Goal: Transaction & Acquisition: Purchase product/service

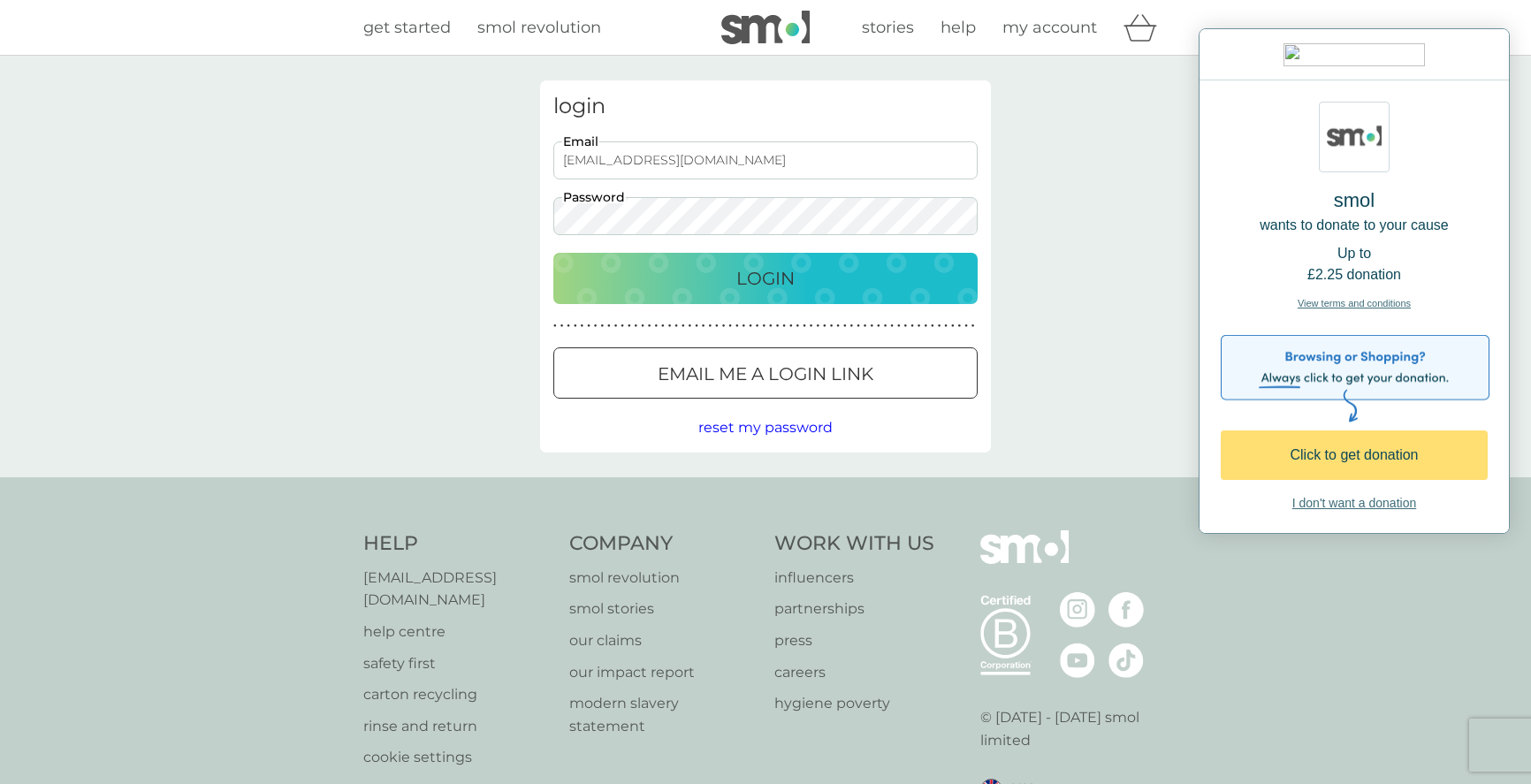
click at [1366, 445] on div "Click to get donation" at bounding box center [1354, 456] width 203 height 22
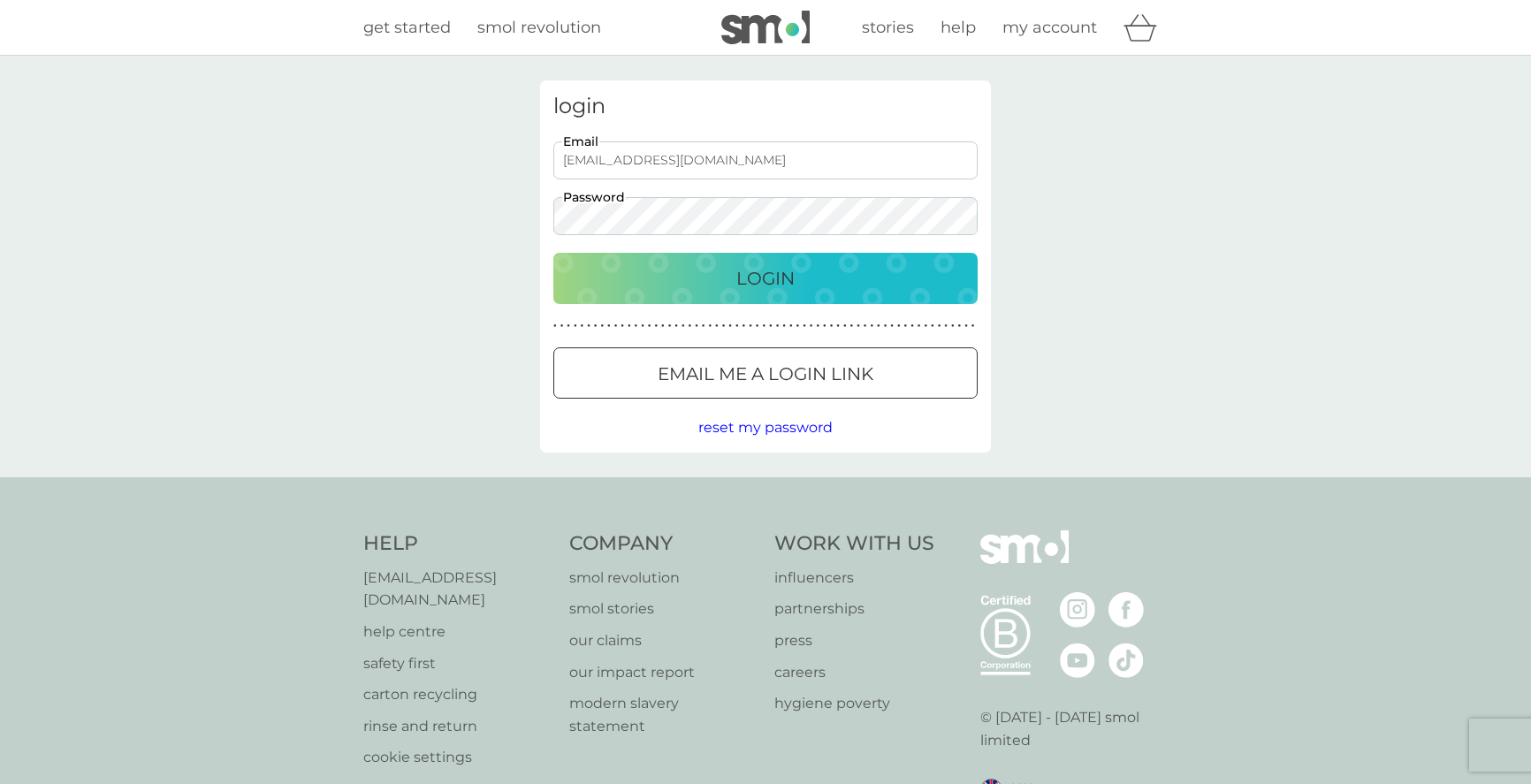
click at [760, 276] on p "Login" at bounding box center [766, 278] width 59 height 28
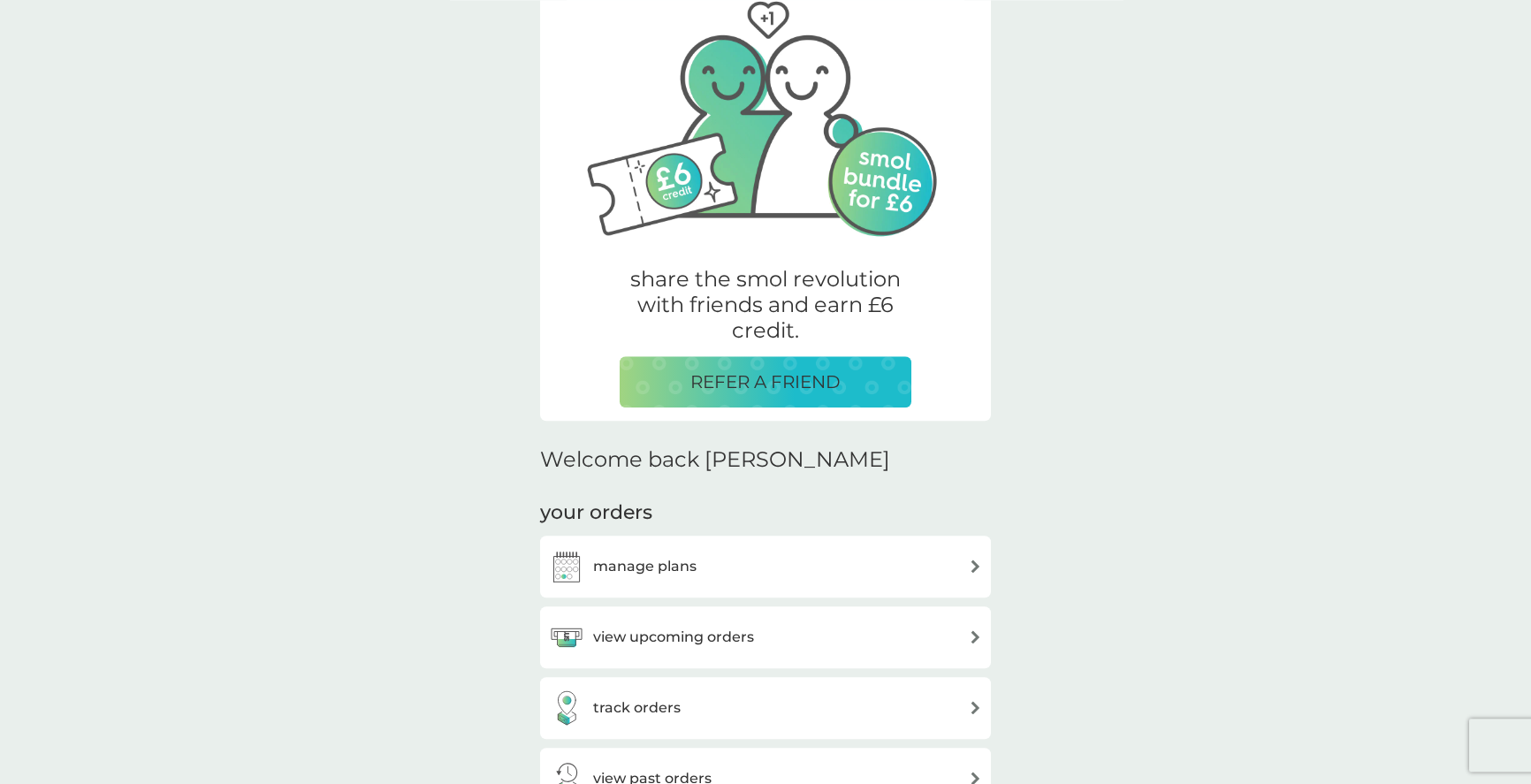
scroll to position [270, 0]
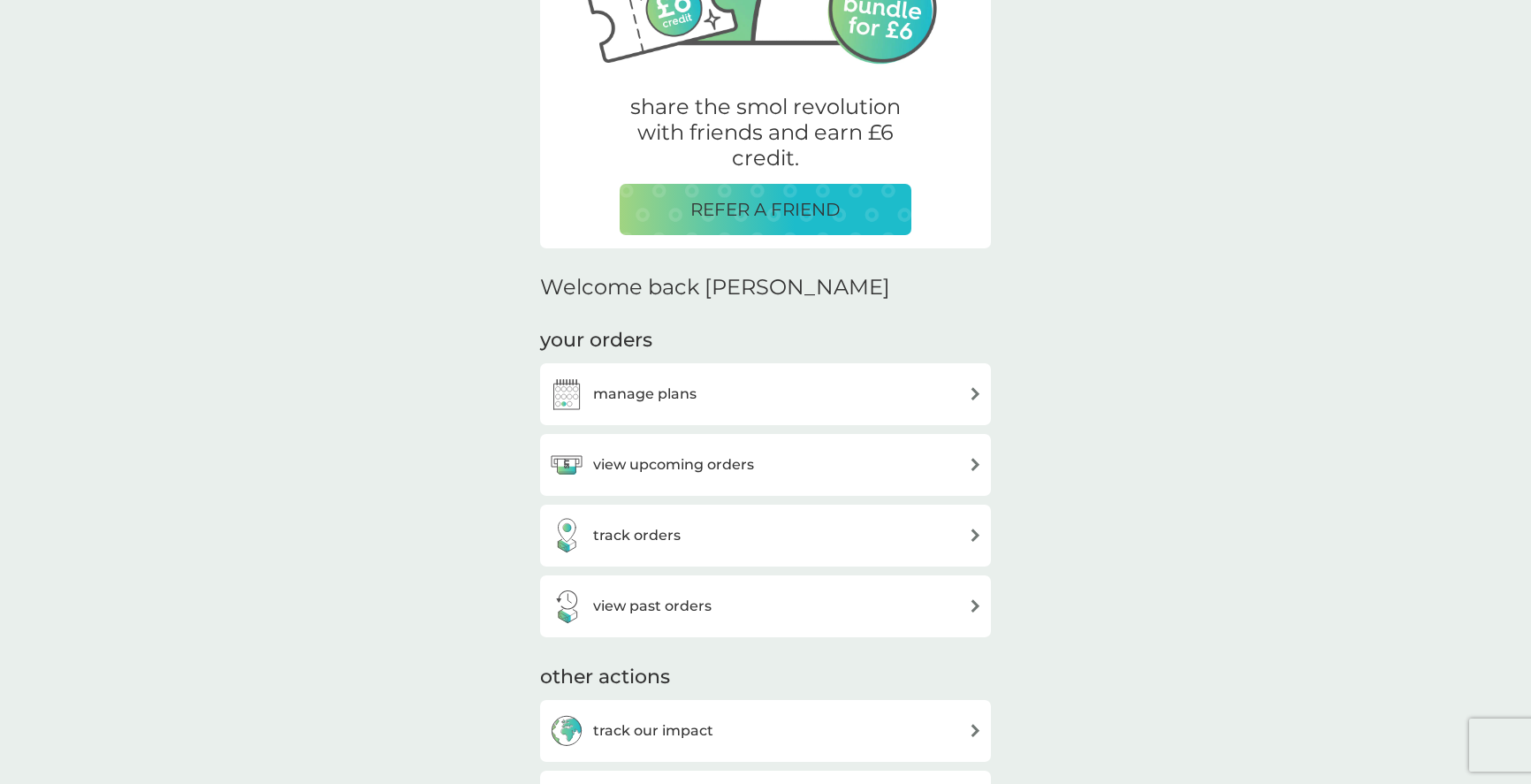
click at [969, 465] on img at bounding box center [976, 465] width 14 height 14
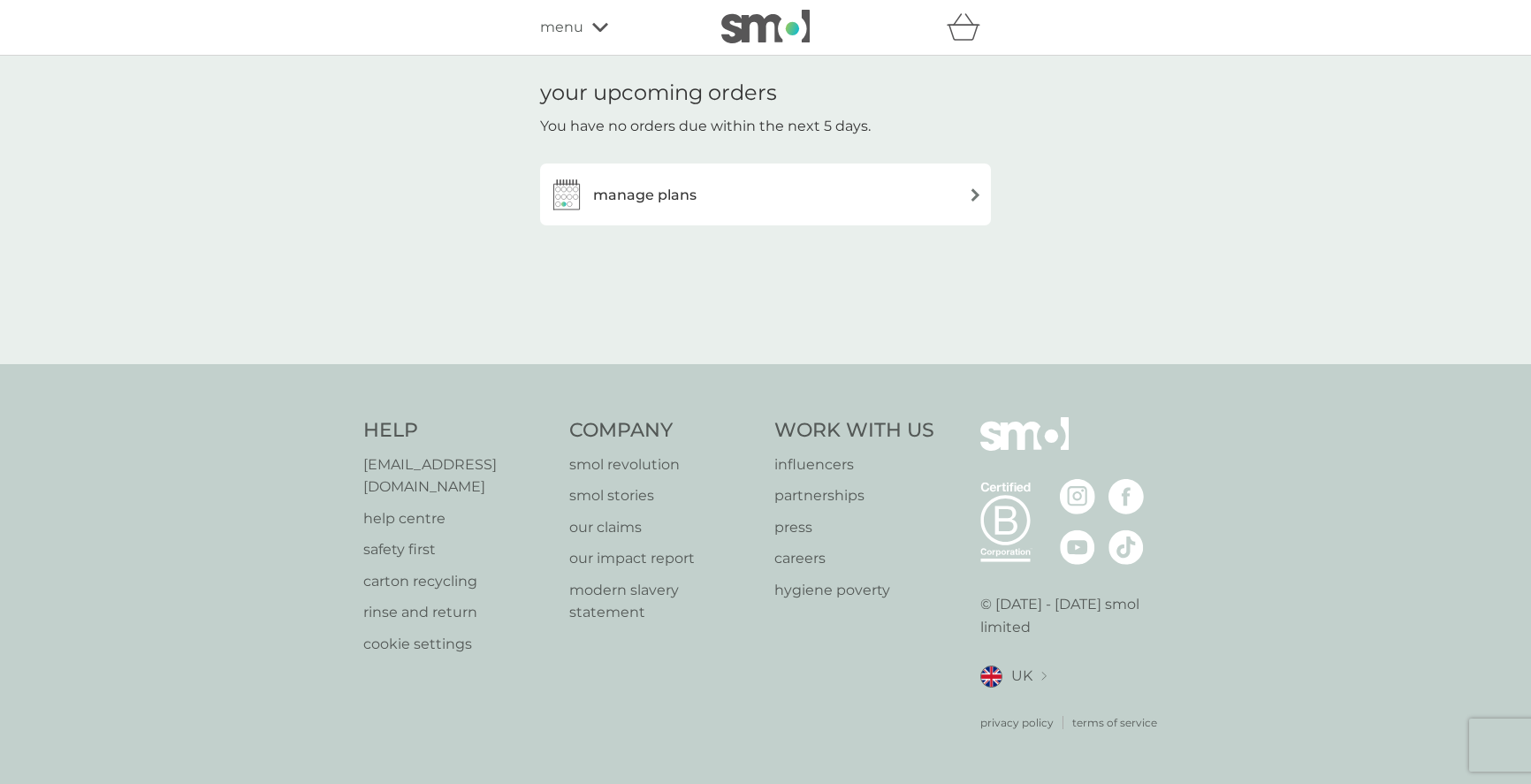
click at [965, 194] on div "manage plans" at bounding box center [766, 194] width 433 height 35
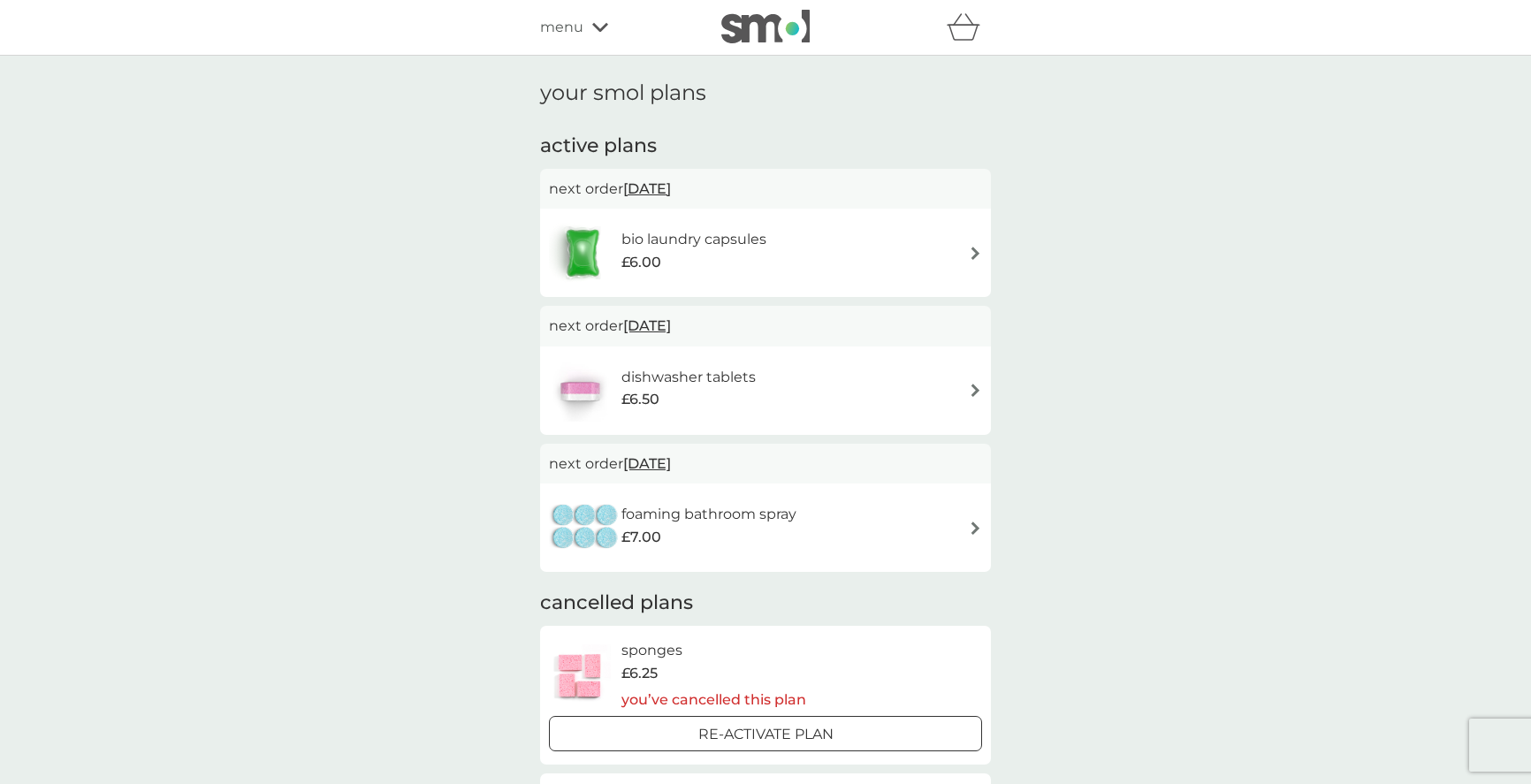
click at [833, 248] on div "bio laundry capsules £6.00" at bounding box center [766, 252] width 433 height 62
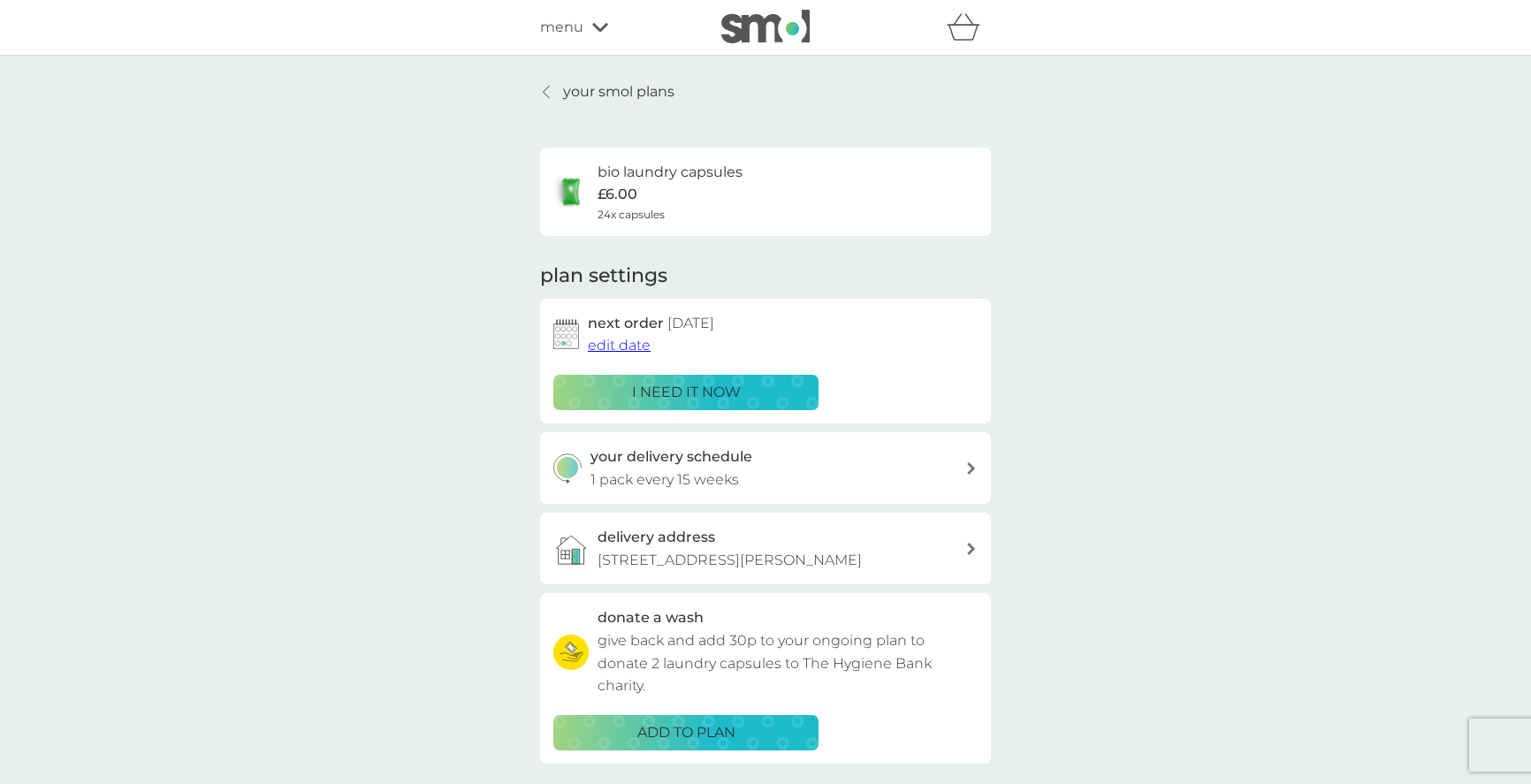
click at [729, 395] on p "i need it now" at bounding box center [686, 392] width 109 height 23
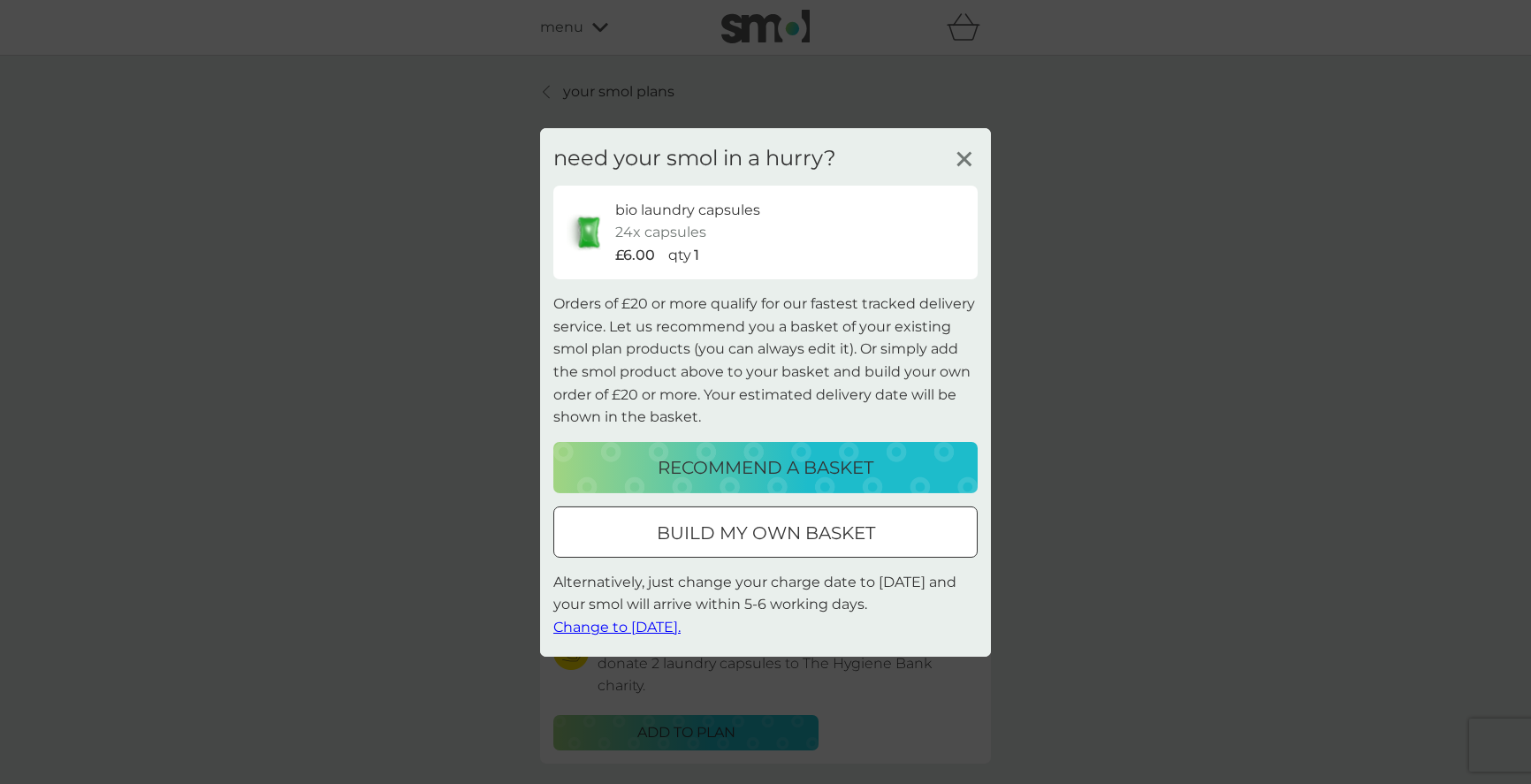
click at [759, 527] on div at bounding box center [766, 532] width 64 height 19
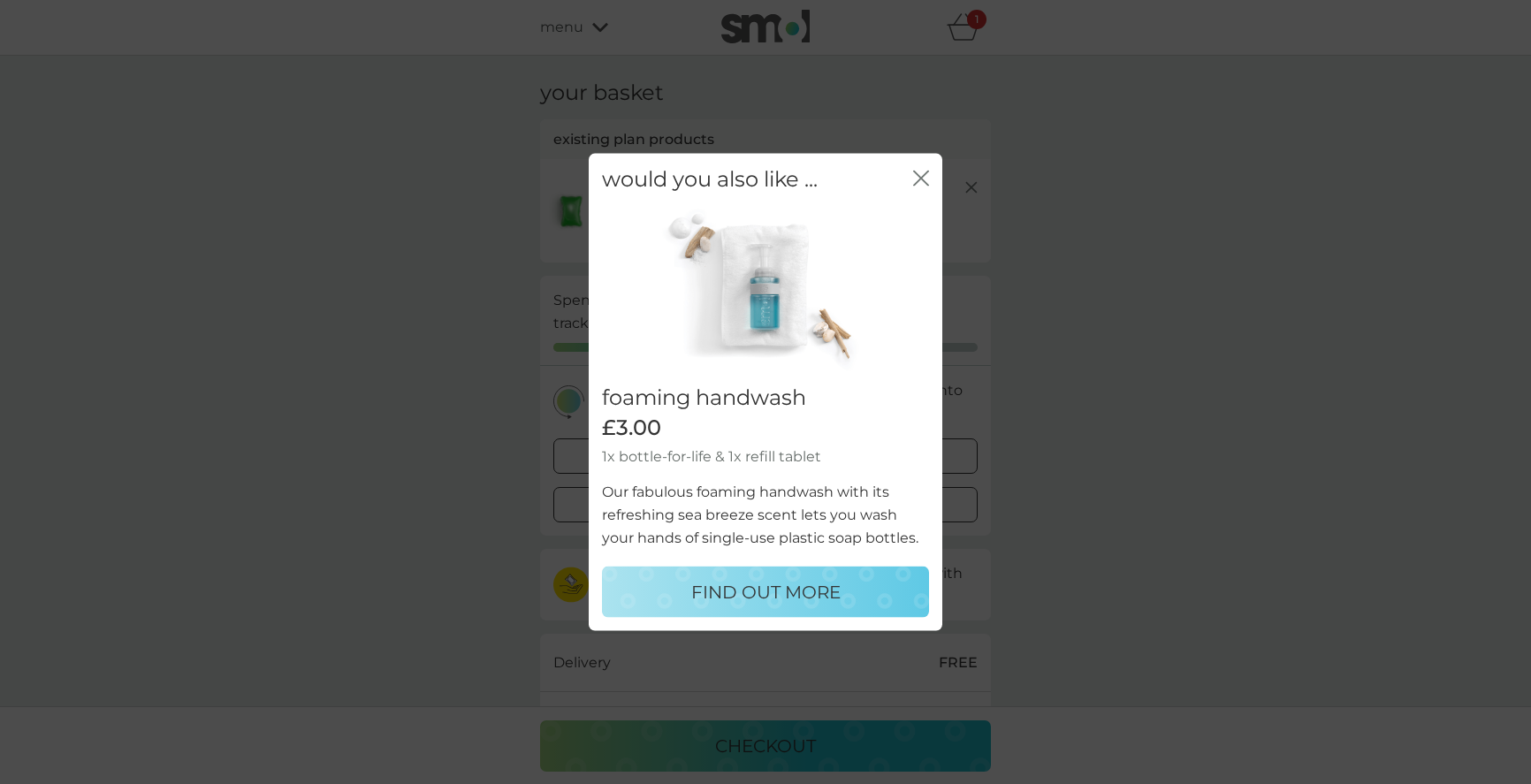
click at [916, 178] on icon "close" at bounding box center [921, 177] width 16 height 16
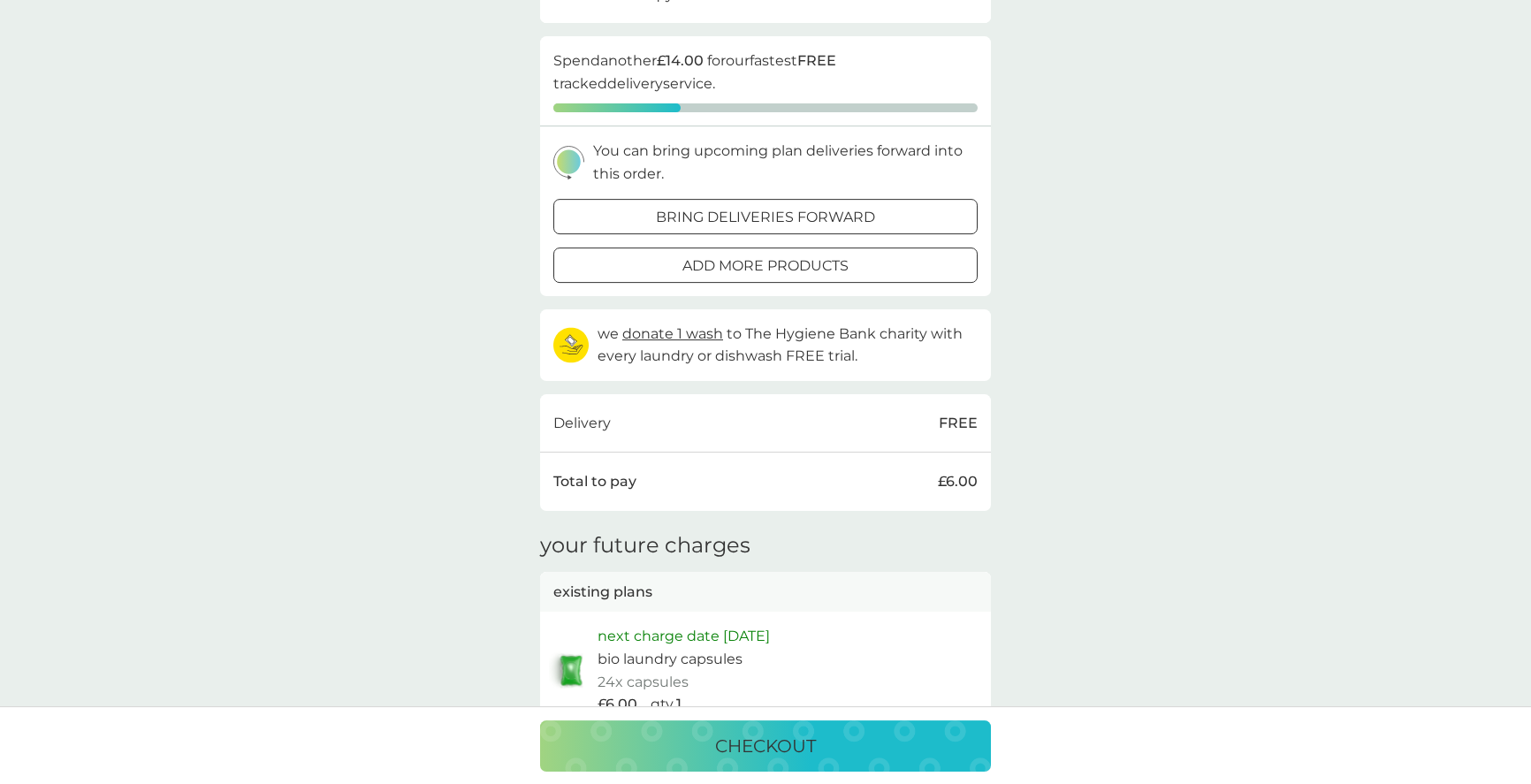
scroll to position [270, 0]
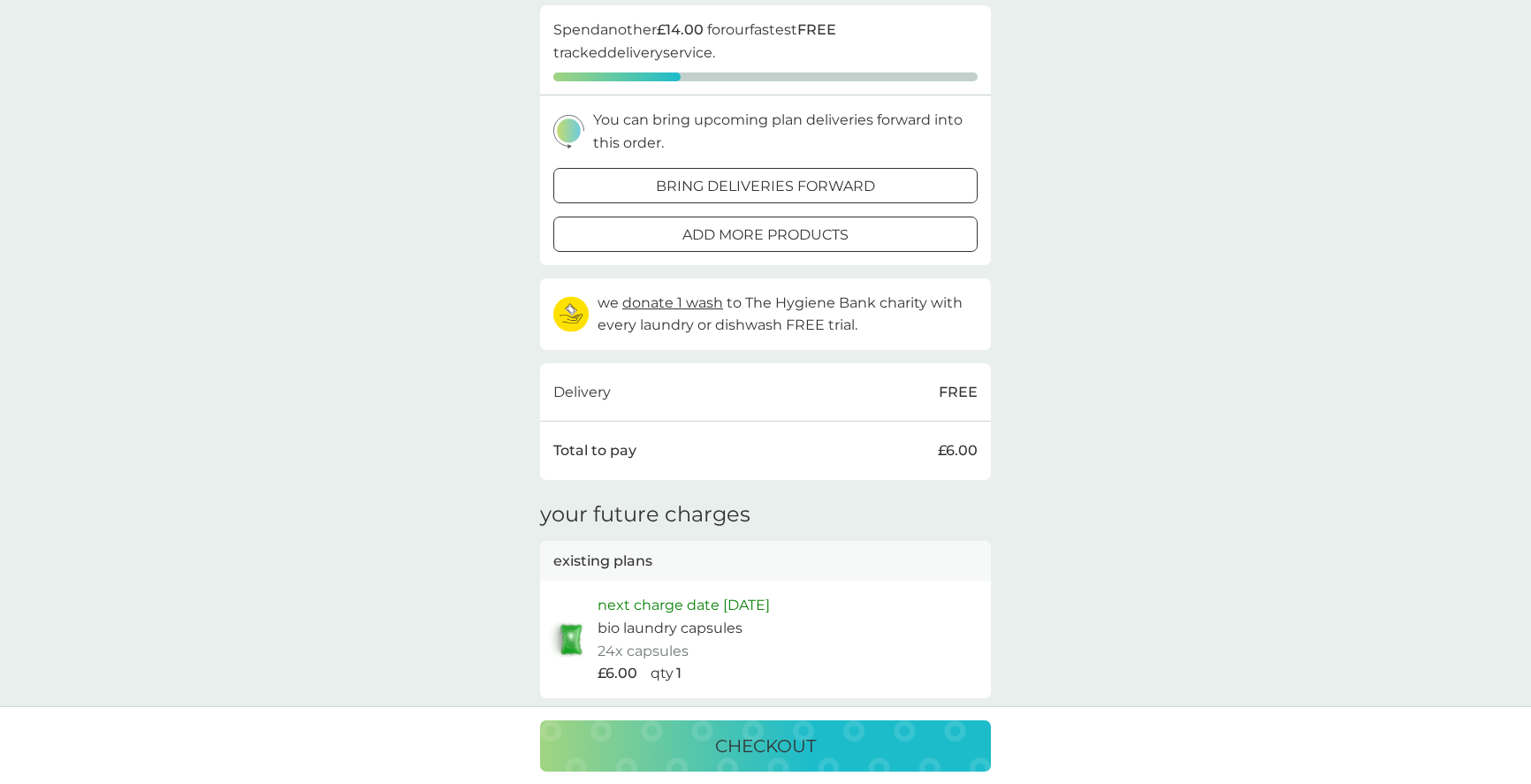
click at [766, 735] on p "checkout" at bounding box center [766, 746] width 101 height 28
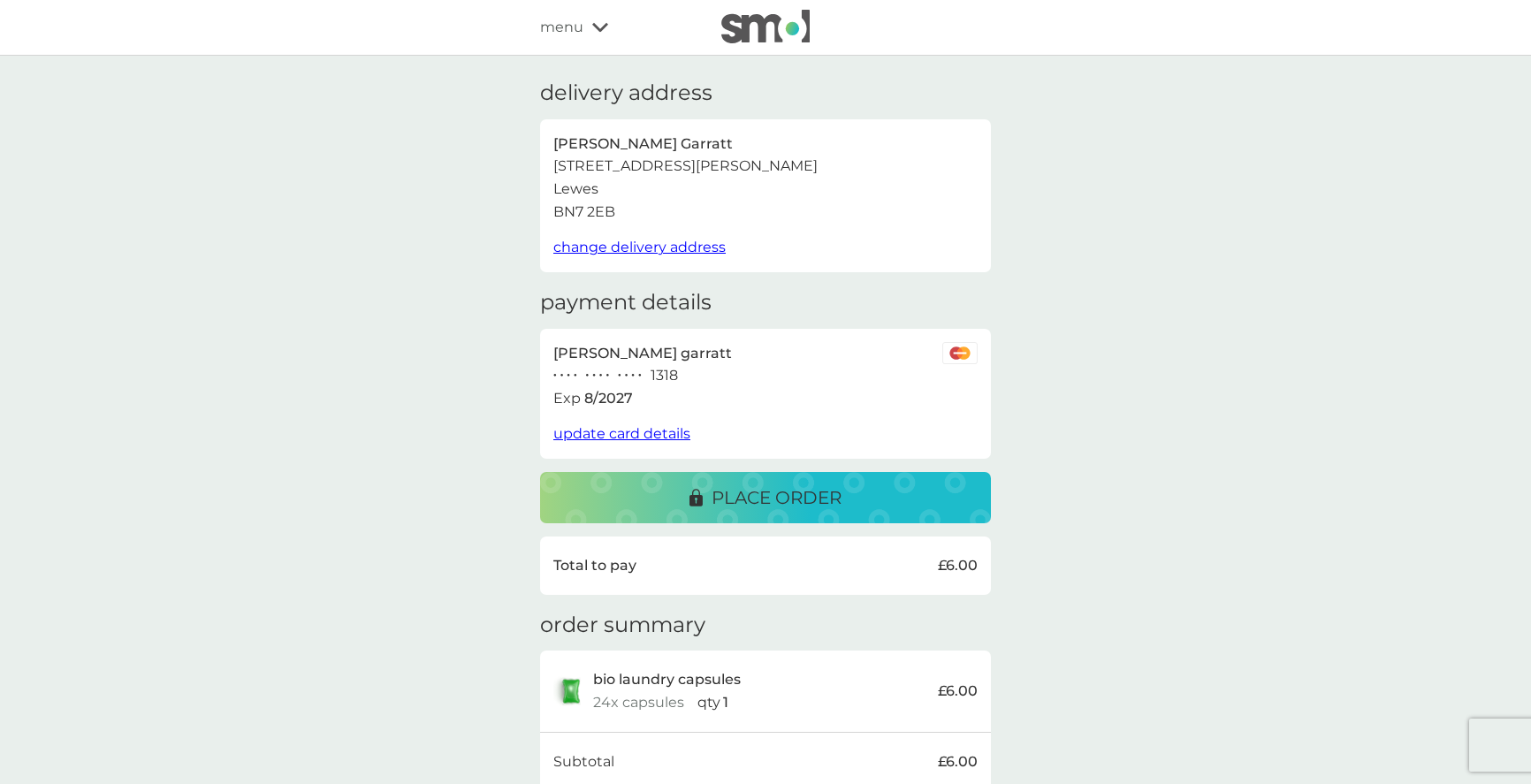
click at [798, 498] on p "place order" at bounding box center [776, 497] width 130 height 28
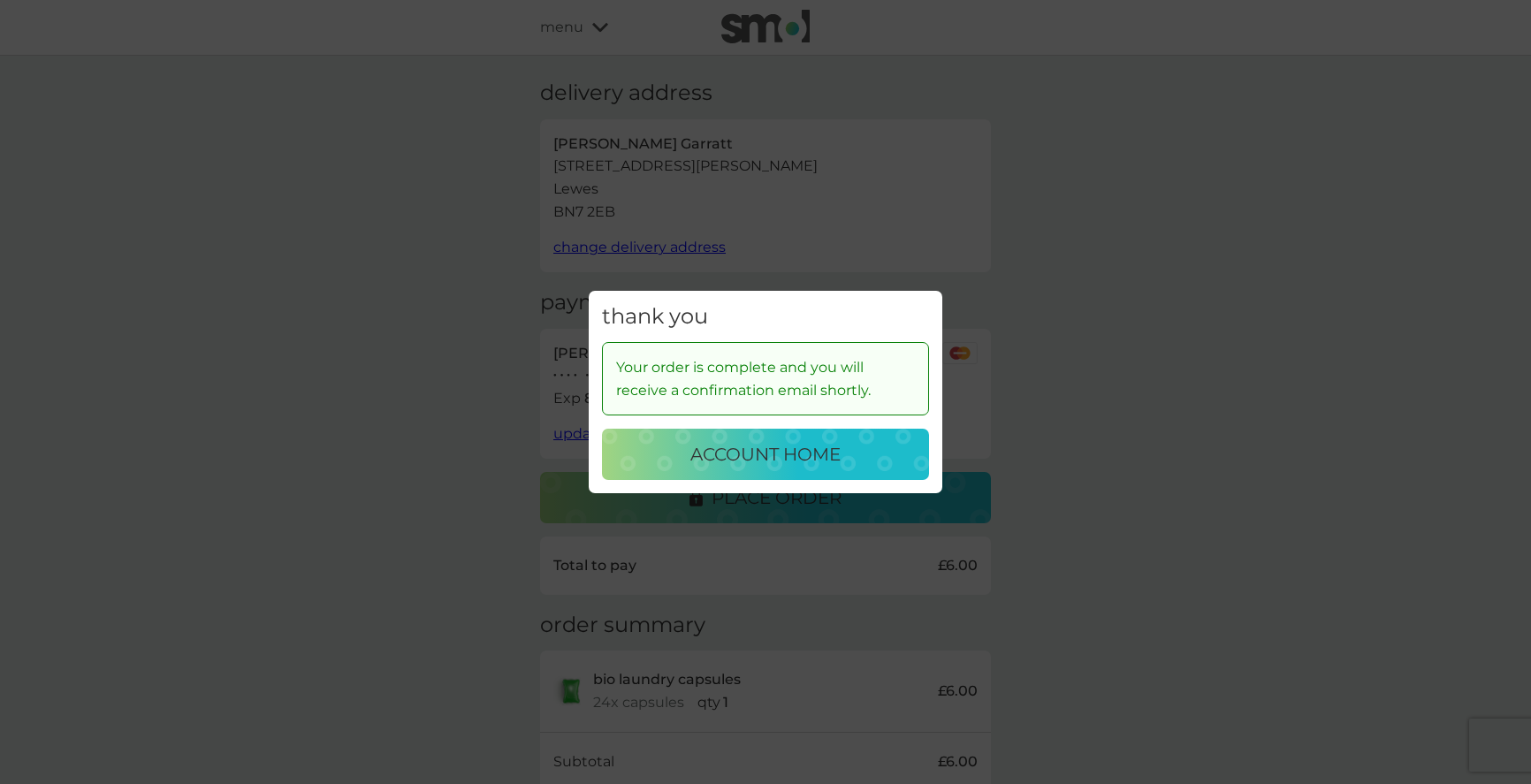
click at [752, 455] on p "account home" at bounding box center [765, 454] width 150 height 28
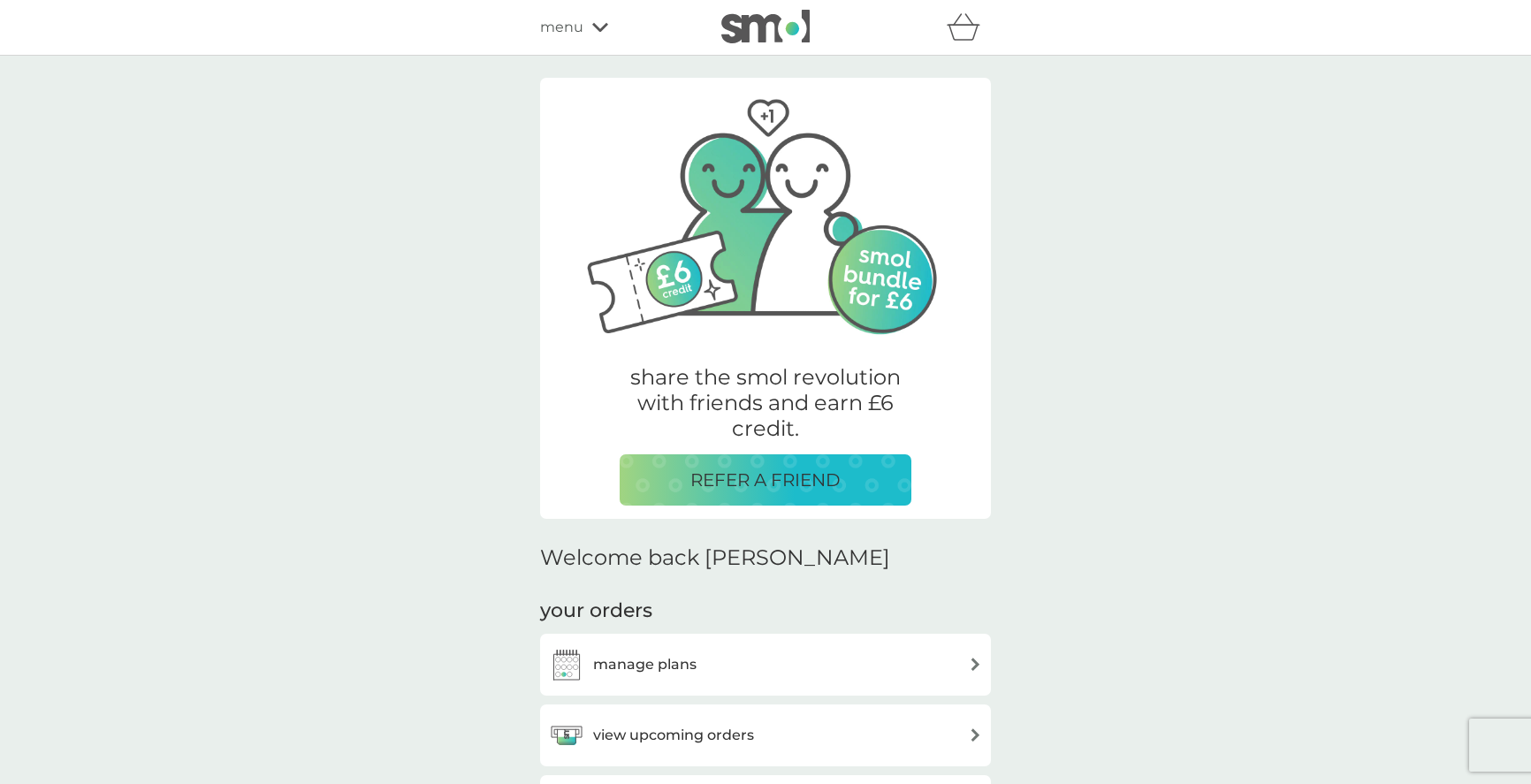
click at [598, 26] on icon at bounding box center [600, 27] width 16 height 11
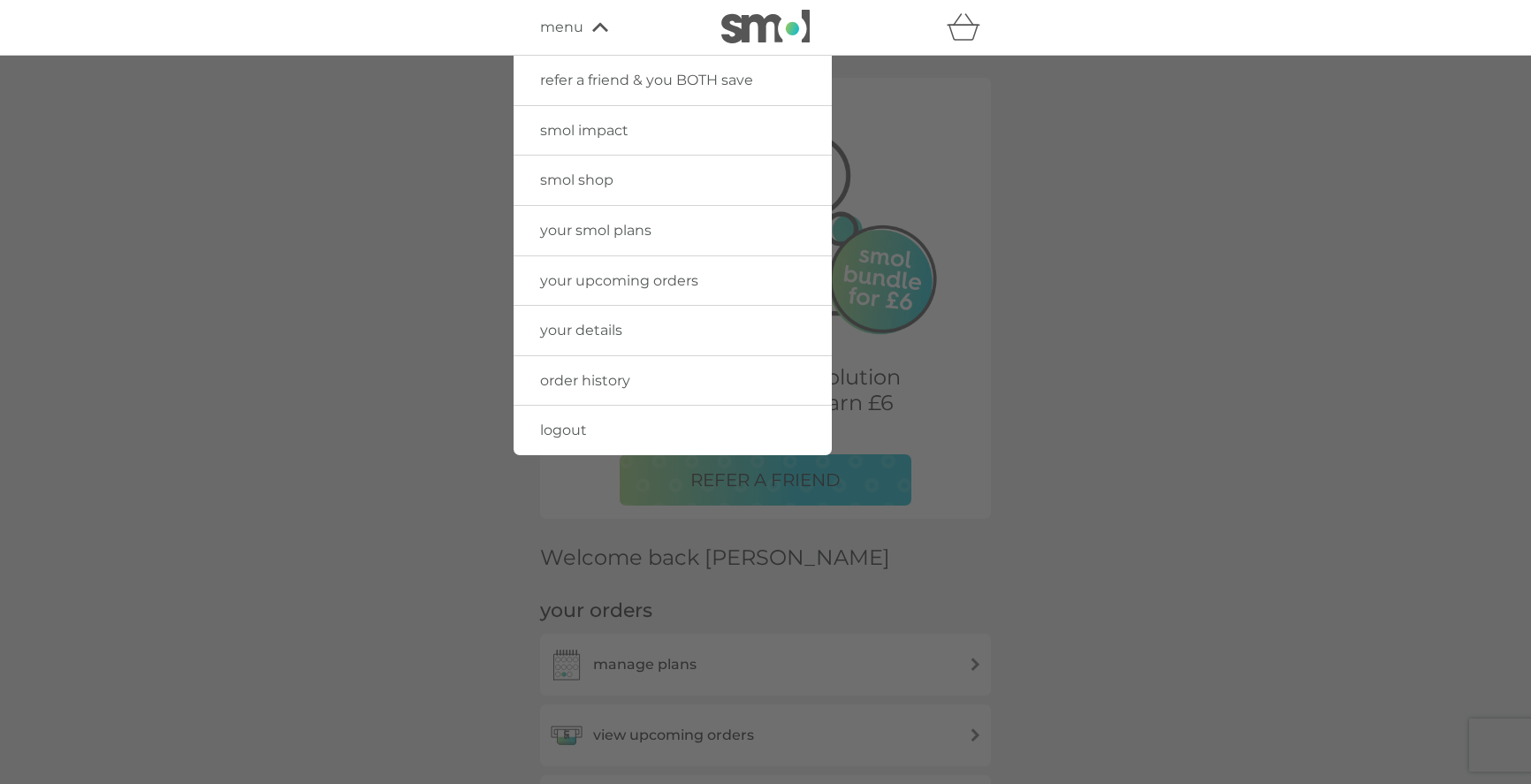
click at [568, 432] on span "logout" at bounding box center [564, 429] width 47 height 17
